Goal: Information Seeking & Learning: Learn about a topic

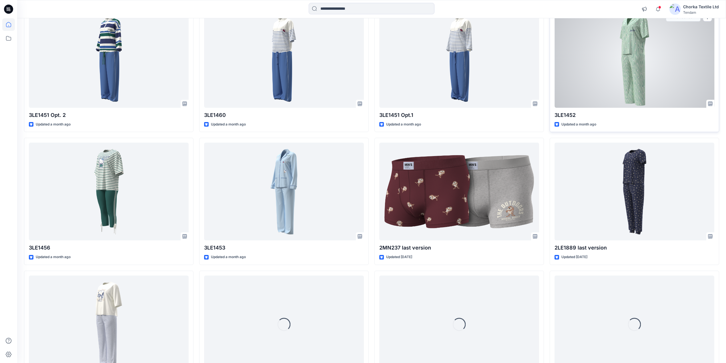
scroll to position [1049, 0]
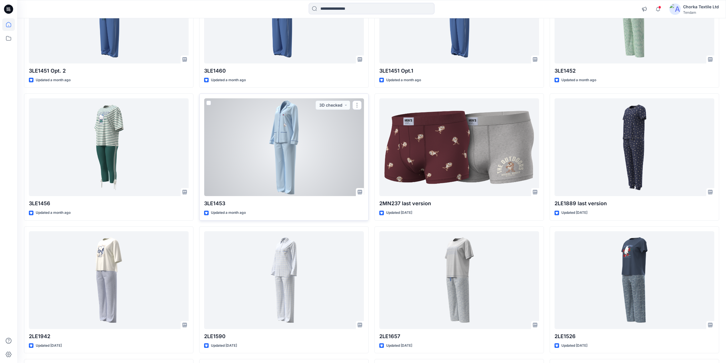
click at [286, 152] on div at bounding box center [284, 147] width 160 height 98
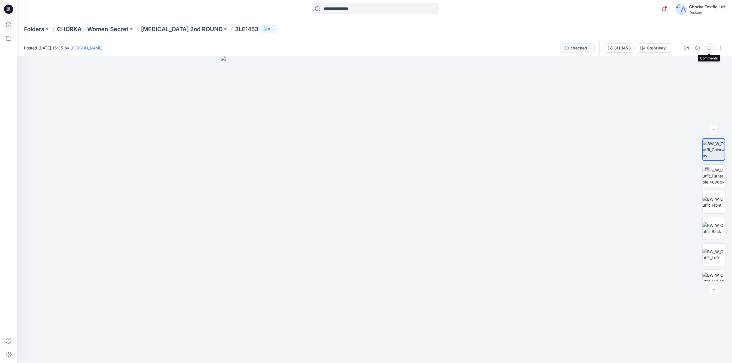
click at [709, 48] on icon "button" at bounding box center [709, 48] width 5 height 5
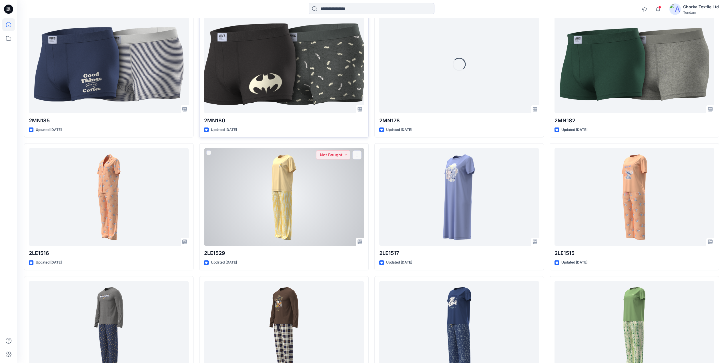
scroll to position [2474, 0]
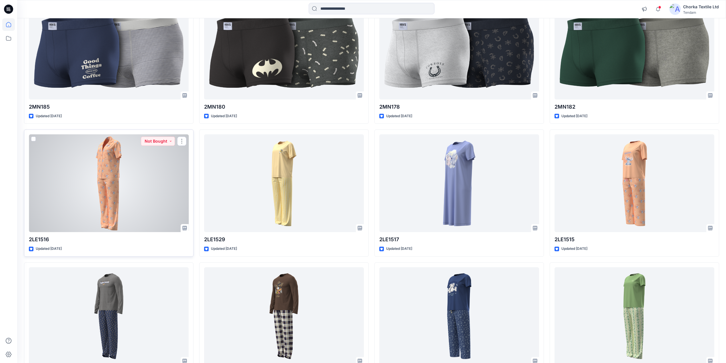
click at [117, 179] on div at bounding box center [109, 183] width 160 height 98
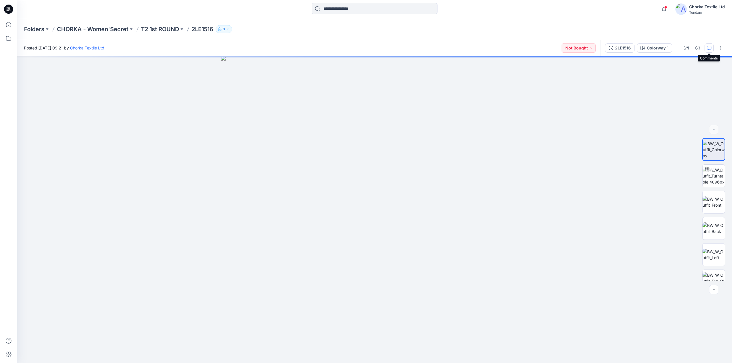
click at [707, 47] on icon "button" at bounding box center [709, 48] width 5 height 5
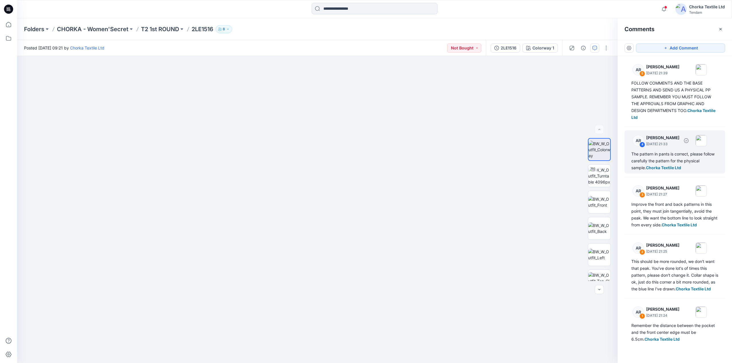
click at [671, 155] on div "The pattern in pants is correct, please follow carefully the pattern for the ph…" at bounding box center [674, 161] width 87 height 21
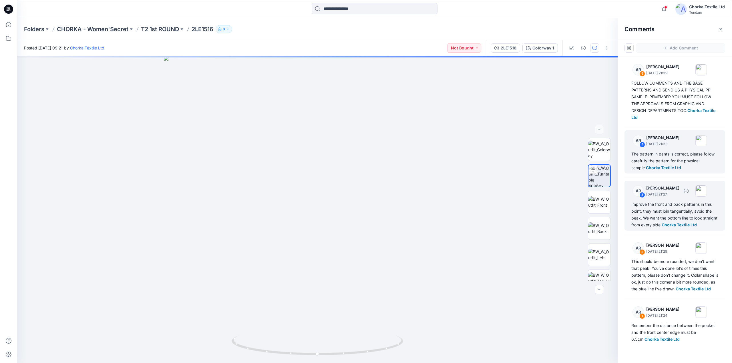
click at [674, 208] on div "Improve the front and back patterns in this point, they must join tangentially,…" at bounding box center [674, 214] width 87 height 27
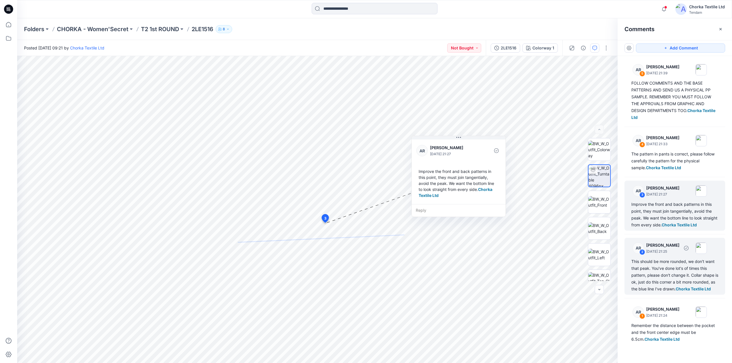
click at [661, 269] on div "This should be more rounded, we don't want that peak. You've done lot's of time…" at bounding box center [674, 275] width 87 height 34
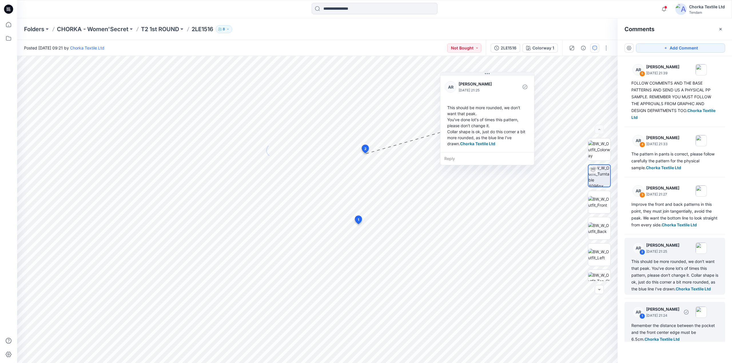
click at [675, 331] on div "Remember the distance between the pocket and the front center edge must be 6.5c…" at bounding box center [674, 332] width 87 height 21
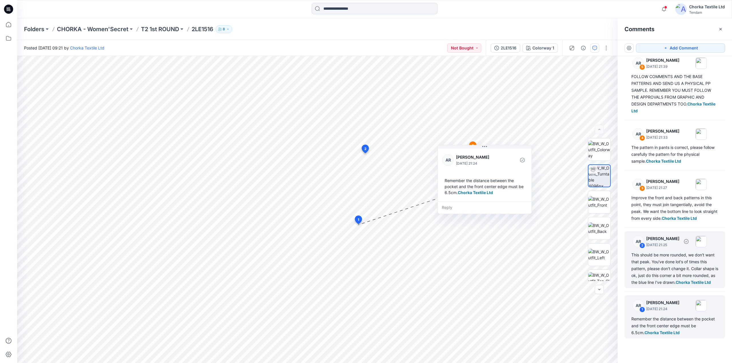
scroll to position [13, 0]
click at [664, 256] on div "This should be more rounded, we don't want that peak. You've done lot's of time…" at bounding box center [674, 269] width 87 height 34
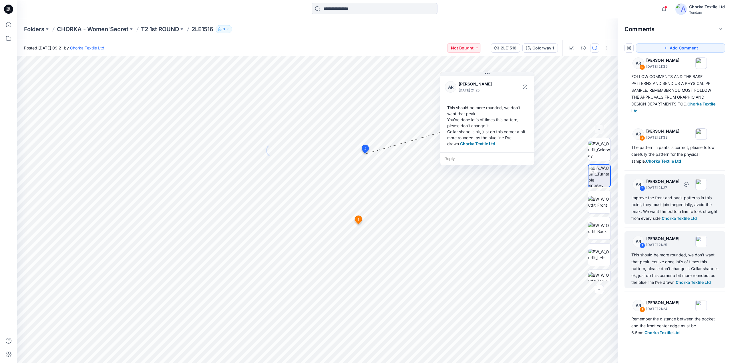
click at [660, 197] on div "Improve the front and back patterns in this point, they must join tangentially,…" at bounding box center [674, 207] width 87 height 27
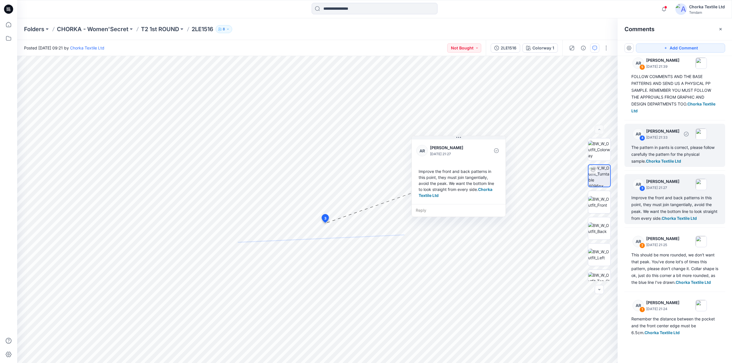
click at [661, 144] on div "The pattern in pants is correct, please follow carefully the pattern for the ph…" at bounding box center [674, 154] width 87 height 21
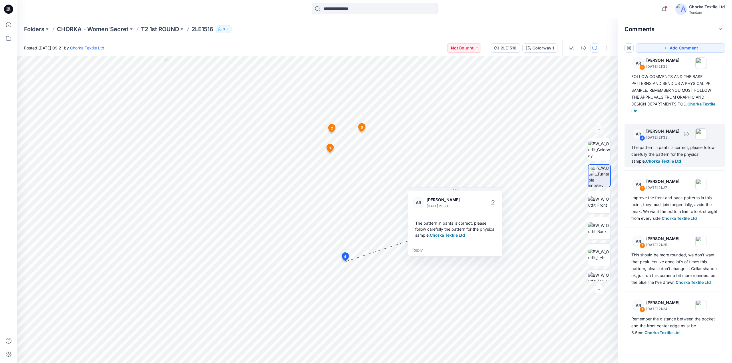
click at [657, 144] on div "The pattern in pants is correct, please follow carefully the pattern for the ph…" at bounding box center [674, 154] width 87 height 21
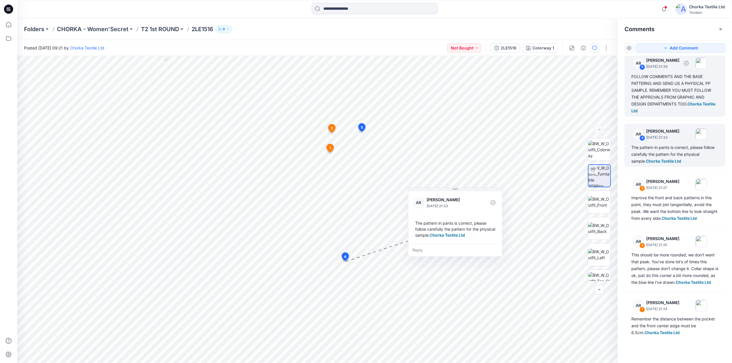
click at [659, 73] on div "FOLLOW COMMENTS AND THE BASE PATTERNS AND SEND US A PHYSICAL PP SAMPLE. REMEMBE…" at bounding box center [674, 93] width 87 height 41
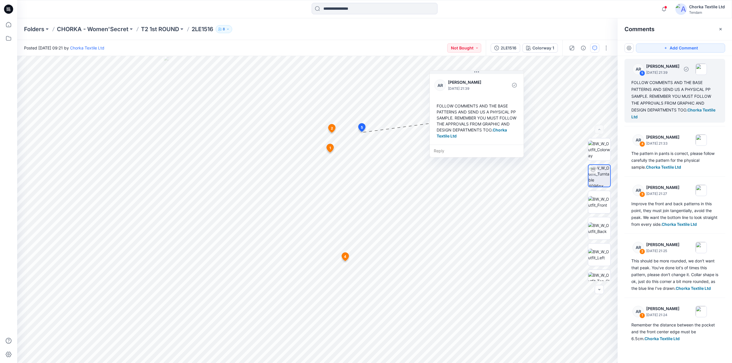
scroll to position [0, 0]
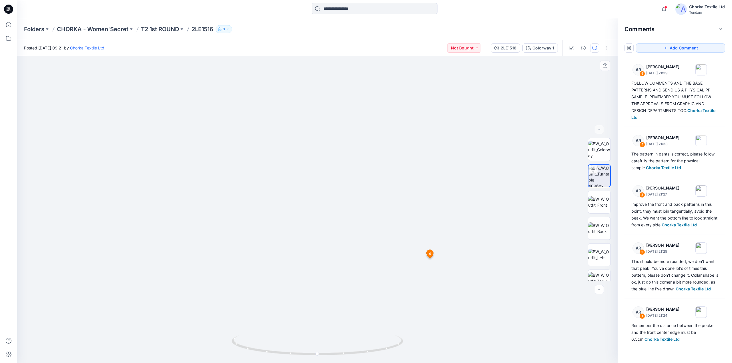
drag, startPoint x: 354, startPoint y: 284, endPoint x: 362, endPoint y: 136, distance: 148.9
drag, startPoint x: 370, startPoint y: 257, endPoint x: 356, endPoint y: 69, distance: 189.2
drag, startPoint x: 386, startPoint y: 175, endPoint x: 391, endPoint y: 125, distance: 50.4
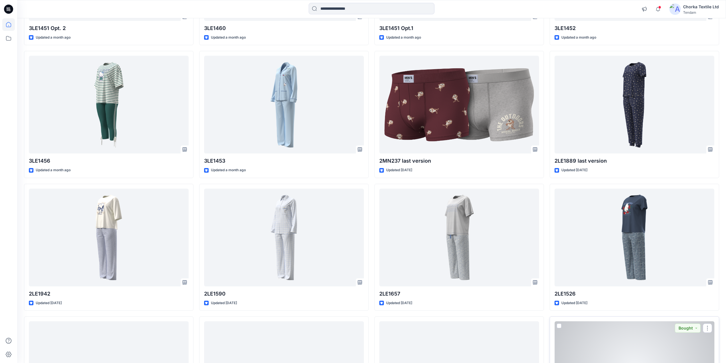
scroll to position [1056, 0]
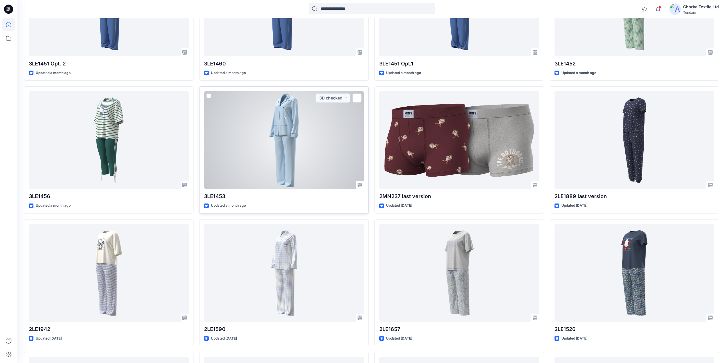
click at [293, 134] on div at bounding box center [284, 140] width 160 height 98
